Goal: Find specific page/section: Find specific page/section

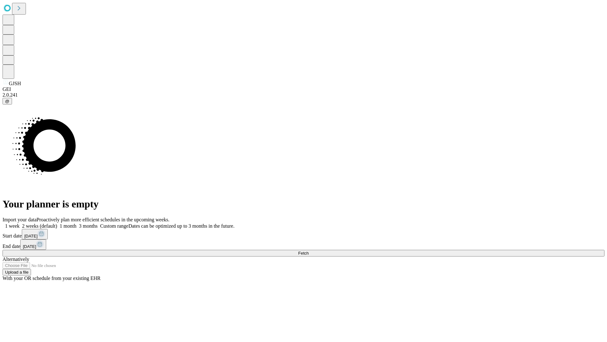
click at [309, 250] on span "Fetch" at bounding box center [303, 252] width 10 height 5
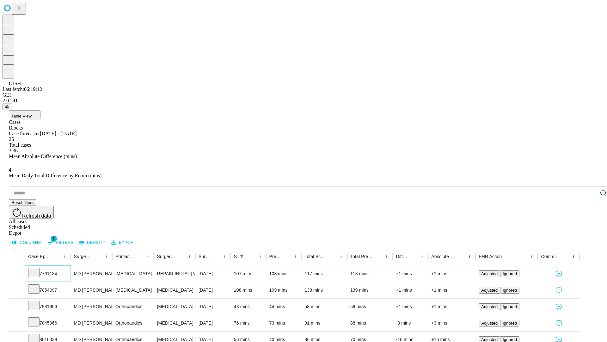
click at [37, 268] on icon at bounding box center [34, 271] width 6 height 6
